Goal: Task Accomplishment & Management: Use online tool/utility

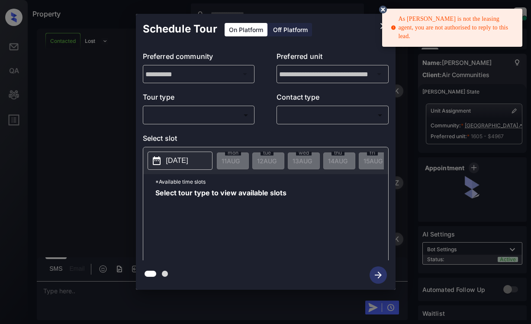
scroll to position [582, 0]
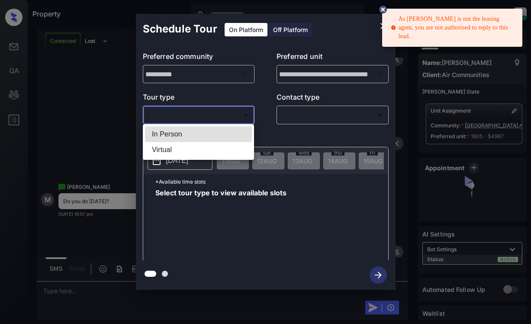
click at [233, 111] on body "As [PERSON_NAME] is not the leasing agent, you are not authorised to reply to t…" at bounding box center [265, 162] width 531 height 324
click at [227, 130] on li "In Person" at bounding box center [198, 134] width 107 height 16
type input "********"
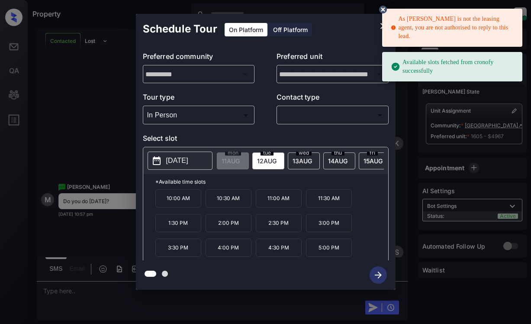
click at [167, 155] on button "[DATE]" at bounding box center [180, 161] width 65 height 18
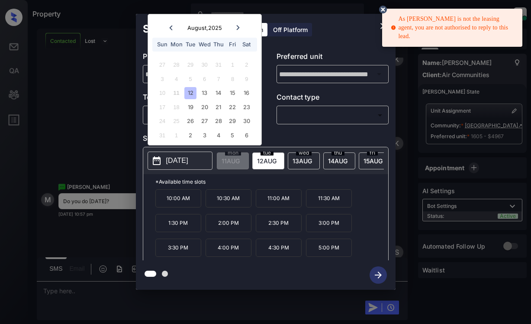
drag, startPoint x: 363, startPoint y: 21, endPoint x: 374, endPoint y: 19, distance: 10.9
click at [363, 21] on div "Schedule Tour On Platform Off Platform" at bounding box center [266, 29] width 260 height 30
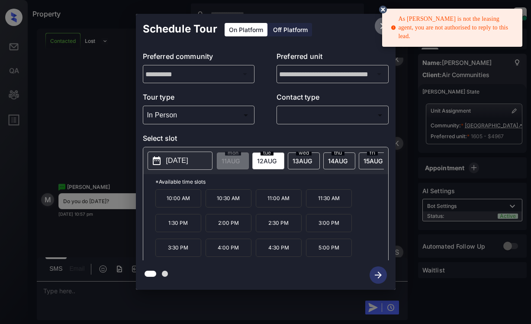
click at [382, 26] on icon "close" at bounding box center [384, 26] width 10 height 10
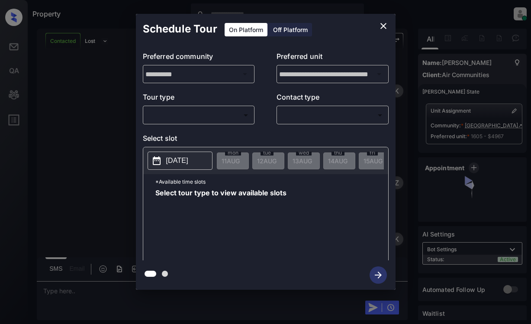
scroll to position [2133, 0]
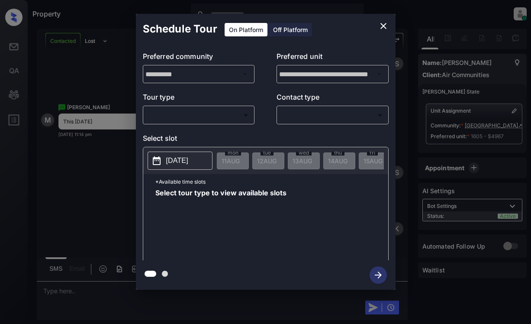
click at [87, 172] on div "**********" at bounding box center [265, 152] width 531 height 304
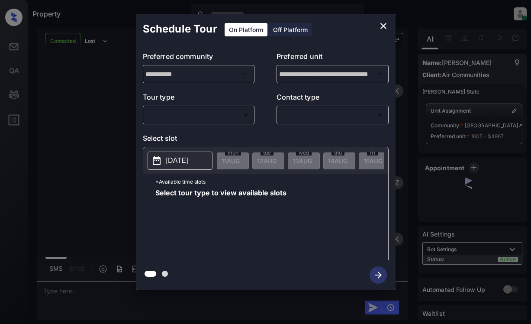
scroll to position [2133, 0]
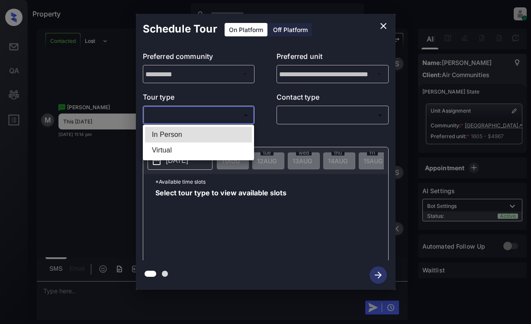
click at [236, 116] on body "Property [PERSON_NAME] Online Set yourself offline Set yourself on break Profil…" at bounding box center [265, 162] width 531 height 324
click at [233, 130] on li "In Person" at bounding box center [198, 135] width 107 height 16
type input "********"
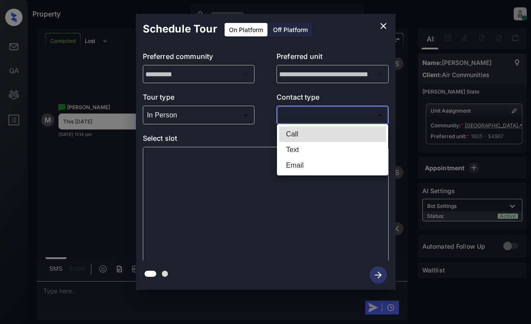
click at [333, 117] on body "Property Dominic Ceralde Online Set yourself offline Set yourself on break Prof…" at bounding box center [265, 162] width 531 height 324
click at [321, 155] on li "Text" at bounding box center [332, 150] width 107 height 16
type input "****"
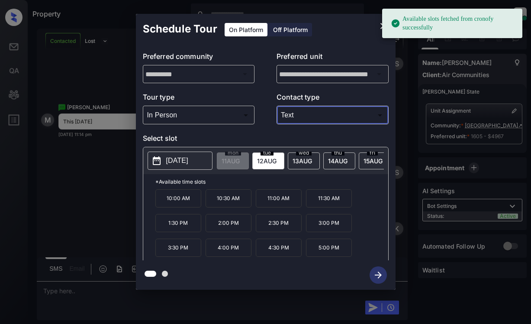
click at [184, 159] on p "[DATE]" at bounding box center [177, 161] width 22 height 10
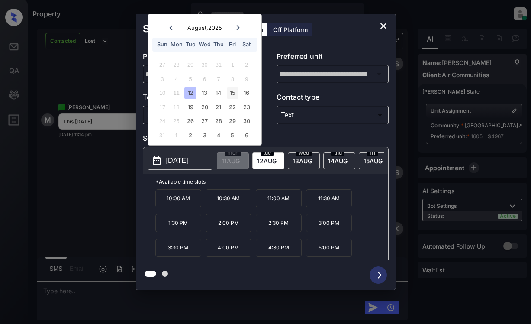
click at [231, 93] on div "15" at bounding box center [233, 93] width 12 height 12
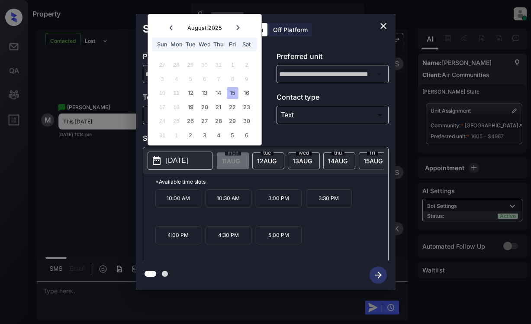
click at [184, 238] on p "4:00 PM" at bounding box center [179, 235] width 46 height 18
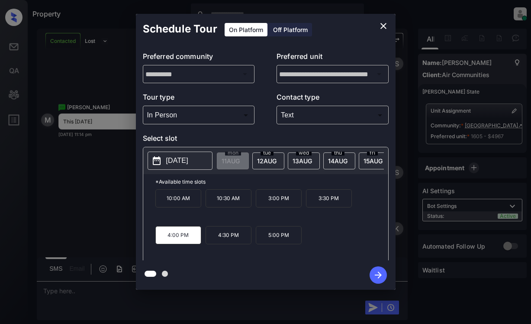
click at [377, 272] on icon "button" at bounding box center [378, 274] width 17 height 17
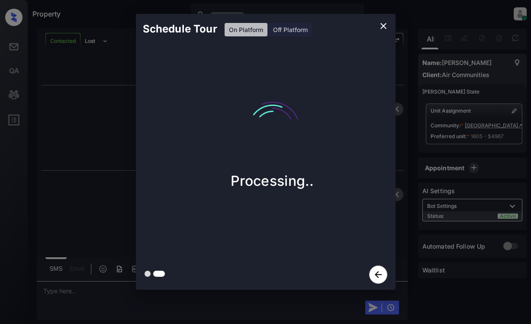
scroll to position [2423, 0]
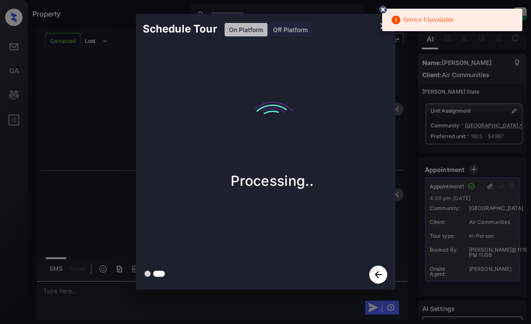
click at [379, 7] on icon at bounding box center [383, 9] width 10 height 10
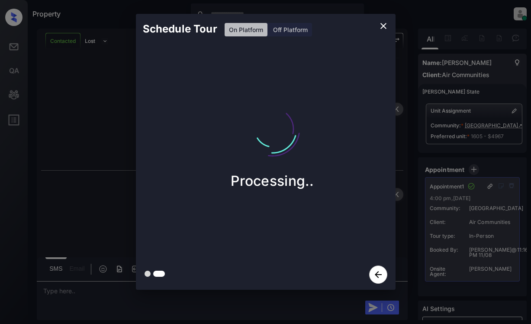
click at [65, 134] on div "Schedule Tour On Platform Off Platform Processing.." at bounding box center [265, 152] width 531 height 304
